Goal: Use online tool/utility: Utilize a website feature to perform a specific function

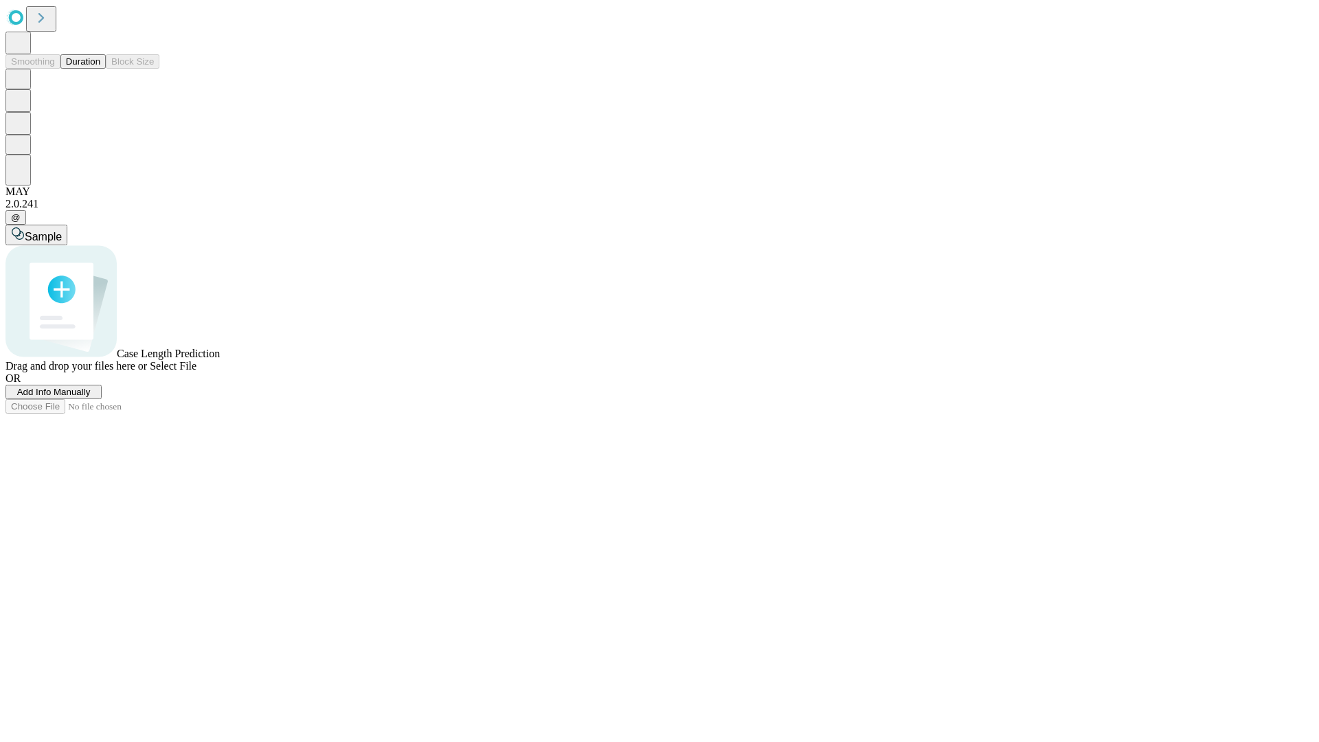
click at [100, 69] on button "Duration" at bounding box center [82, 61] width 45 height 14
click at [196, 372] on span "Select File" at bounding box center [173, 366] width 47 height 12
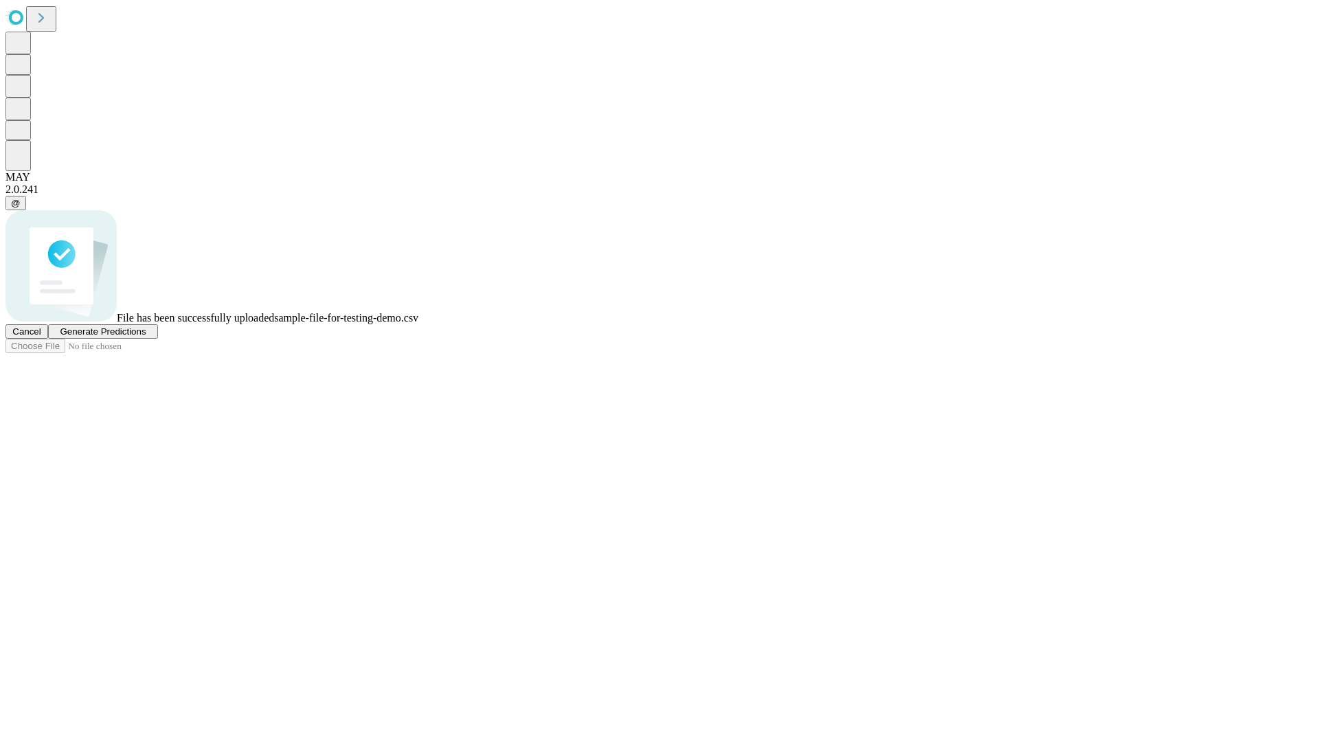
click at [146, 337] on span "Generate Predictions" at bounding box center [103, 331] width 86 height 10
